Goal: Task Accomplishment & Management: Manage account settings

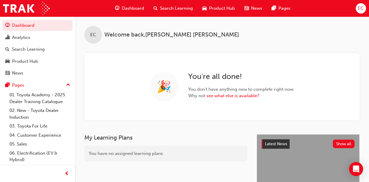
click at [162, 10] on span "Search Learning" at bounding box center [176, 8] width 33 height 7
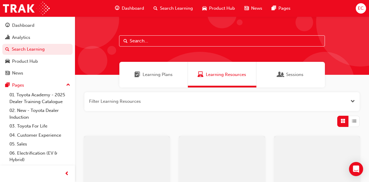
click at [159, 41] on input "text" at bounding box center [222, 40] width 206 height 11
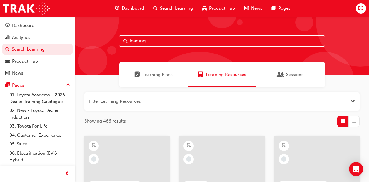
type input "leading"
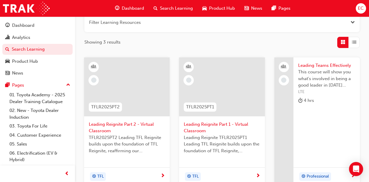
scroll to position [95, 0]
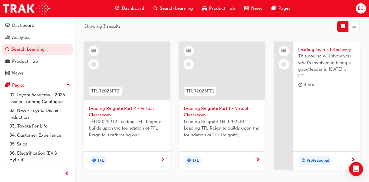
click at [125, 109] on span "Leading Reignite Part 2 - Virtual Classroom" at bounding box center [127, 111] width 76 height 13
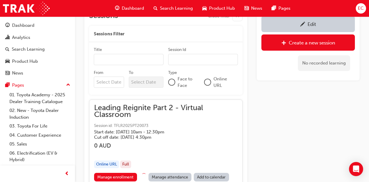
scroll to position [412, 0]
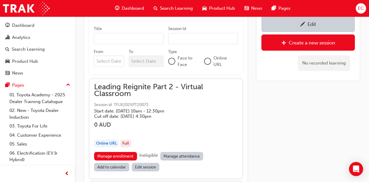
click at [173, 154] on link "Manage attendance" at bounding box center [181, 156] width 43 height 9
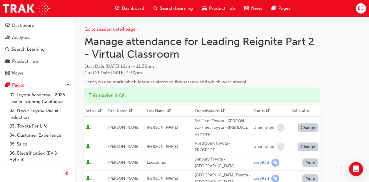
click at [128, 108] on th "First Name" at bounding box center [126, 110] width 39 height 11
